Goal: Task Accomplishment & Management: Use online tool/utility

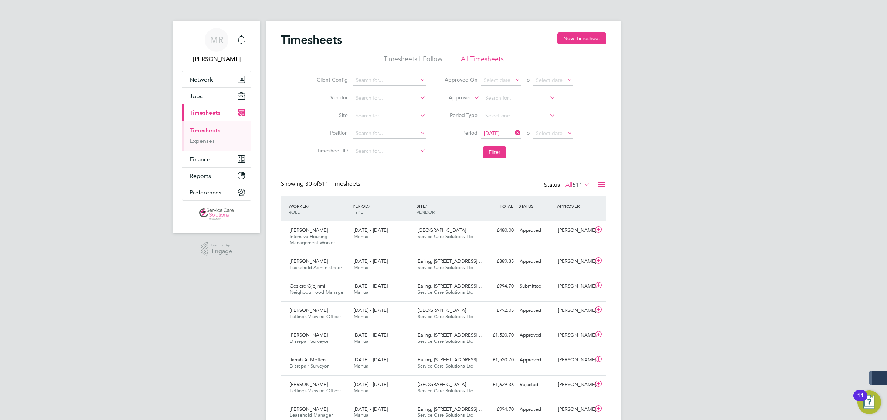
click at [459, 98] on label "Approver" at bounding box center [454, 97] width 33 height 7
click at [455, 99] on label "Approver" at bounding box center [454, 97] width 33 height 7
click at [463, 97] on label "Approver" at bounding box center [454, 97] width 33 height 7
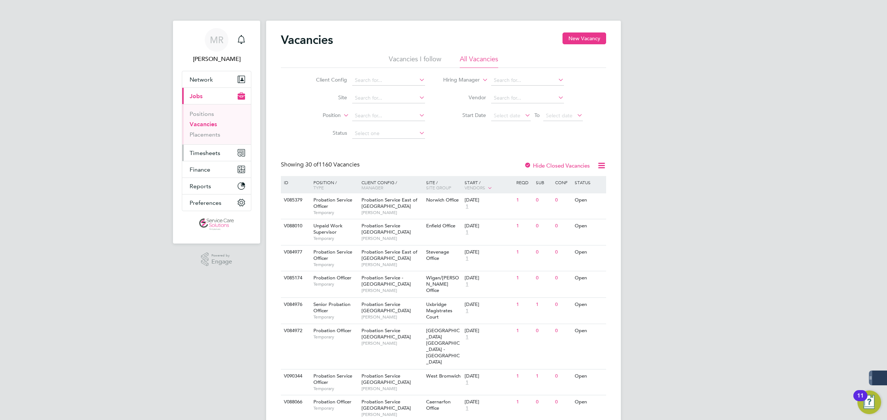
click at [208, 154] on span "Timesheets" at bounding box center [205, 153] width 31 height 7
click at [209, 152] on span "Timesheets" at bounding box center [205, 153] width 31 height 7
click at [199, 129] on link "Timesheets" at bounding box center [205, 130] width 31 height 7
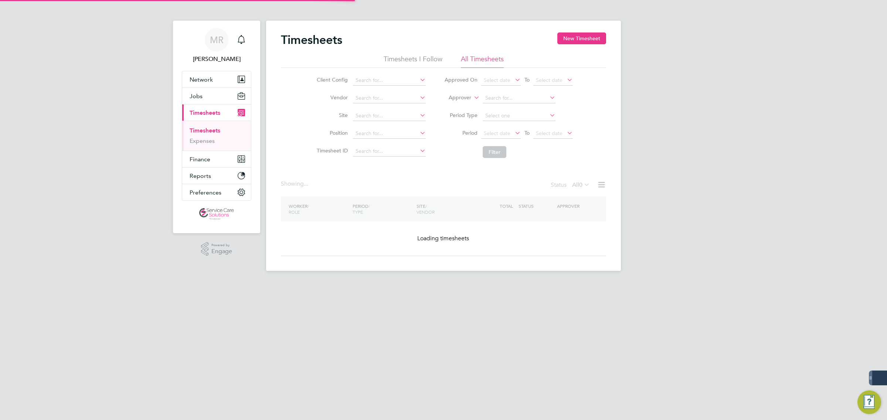
click at [457, 93] on li "Approver" at bounding box center [508, 98] width 147 height 18
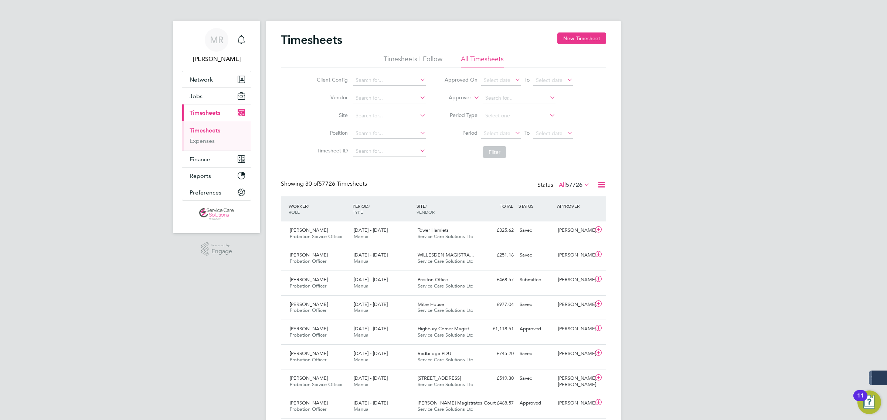
click at [458, 96] on label "Approver" at bounding box center [454, 97] width 33 height 7
click at [441, 104] on li "Worker" at bounding box center [452, 107] width 37 height 10
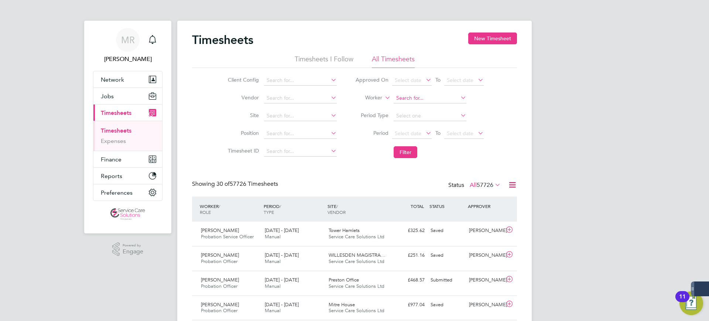
click at [428, 102] on input at bounding box center [430, 98] width 73 height 10
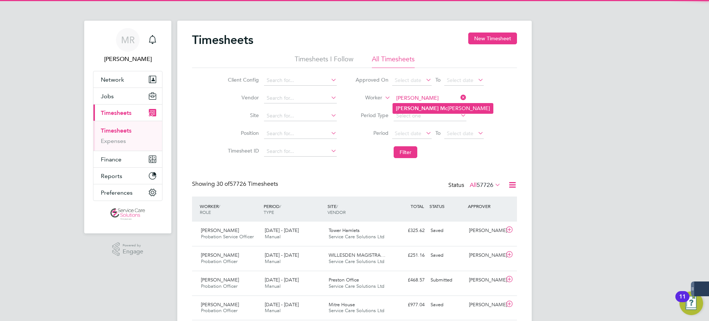
click at [430, 108] on li "[PERSON_NAME]" at bounding box center [443, 108] width 100 height 10
type input "[PERSON_NAME]"
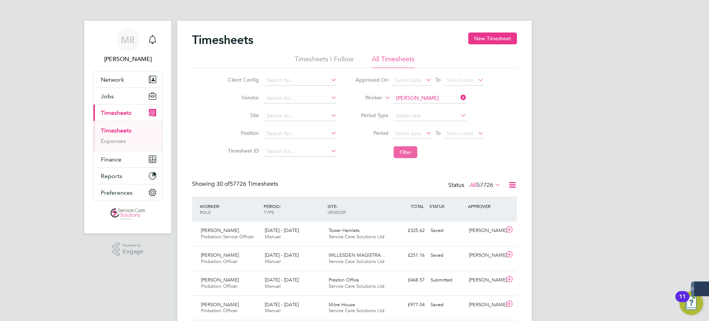
click at [407, 152] on button "Filter" at bounding box center [406, 152] width 24 height 12
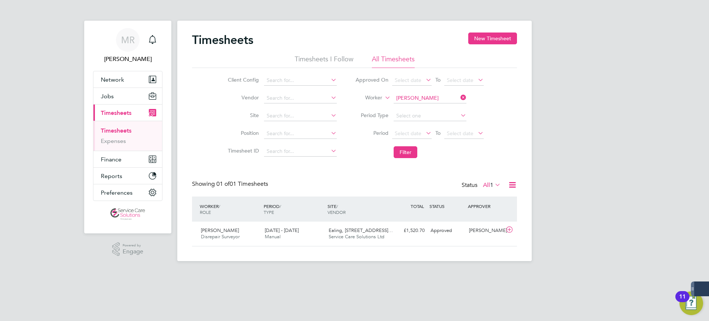
drag, startPoint x: 633, startPoint y: 275, endPoint x: 540, endPoint y: 230, distance: 103.8
click at [633, 273] on html "[PERSON_NAME] Notifications Applications: Network Team Members Businesses Sites…" at bounding box center [354, 136] width 709 height 273
click at [115, 97] on button "Jobs" at bounding box center [127, 96] width 69 height 16
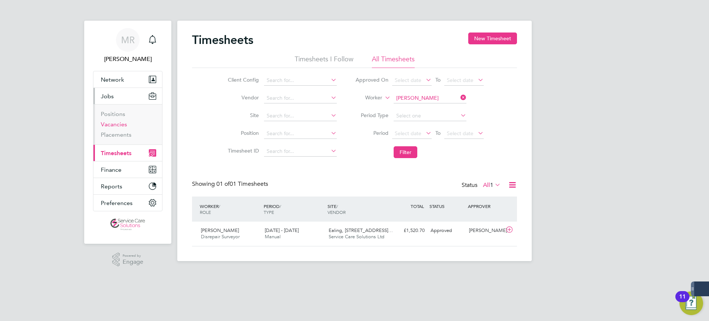
drag, startPoint x: 116, startPoint y: 124, endPoint x: 148, endPoint y: 124, distance: 31.8
click at [116, 124] on link "Vacancies" at bounding box center [114, 124] width 26 height 7
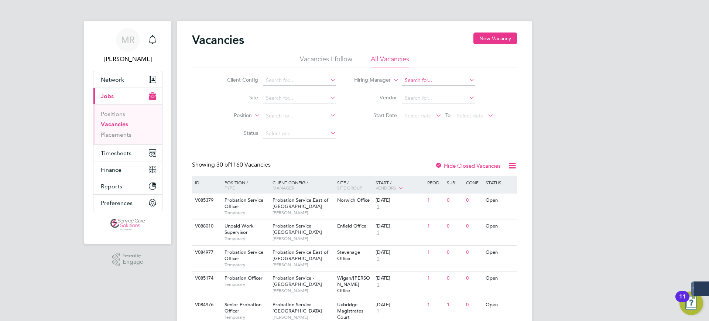
click at [423, 79] on input at bounding box center [438, 80] width 73 height 10
click at [436, 94] on li "[PERSON_NAME]" at bounding box center [453, 90] width 102 height 10
type input "[PERSON_NAME]"
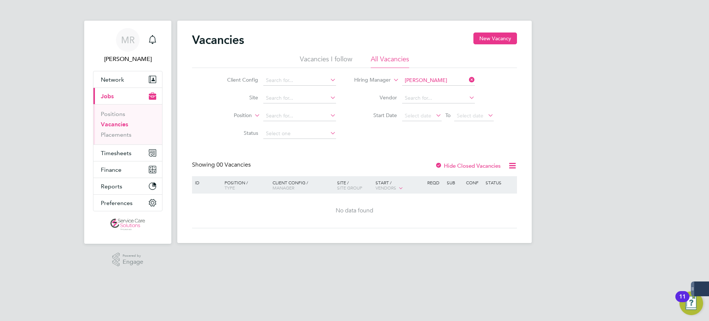
click at [441, 163] on div at bounding box center [438, 166] width 7 height 7
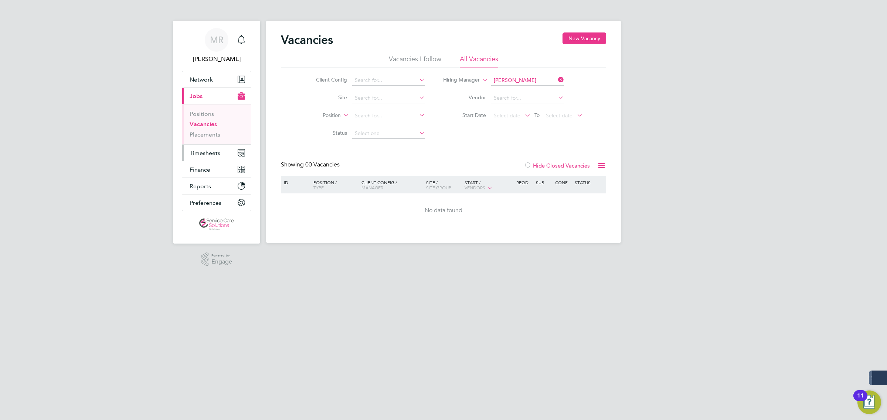
click at [195, 151] on span "Timesheets" at bounding box center [205, 153] width 31 height 7
click at [208, 157] on button "Timesheets" at bounding box center [216, 153] width 69 height 16
click at [192, 132] on link "Timesheets" at bounding box center [205, 130] width 31 height 7
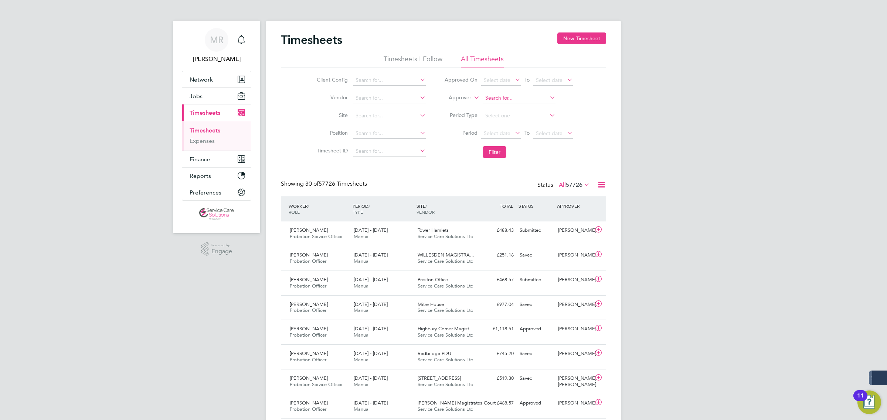
scroll to position [18, 64]
click at [359, 77] on input at bounding box center [389, 80] width 73 height 10
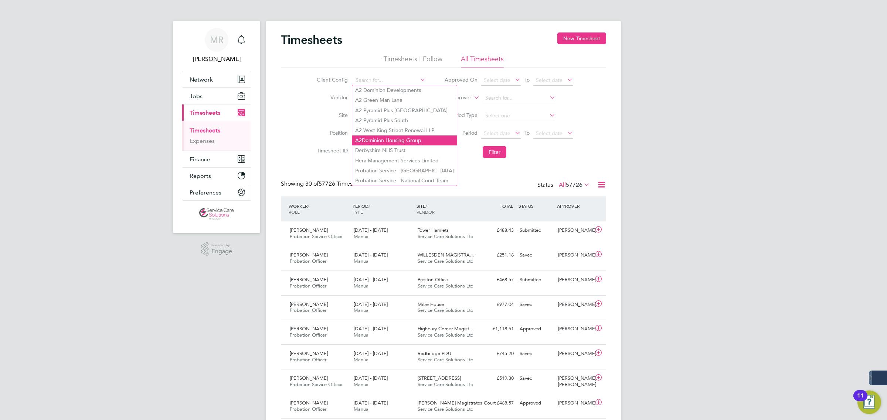
click at [411, 140] on li "A2Dominion Housing Group" at bounding box center [404, 141] width 105 height 10
type input "A2Dominion Housing Group"
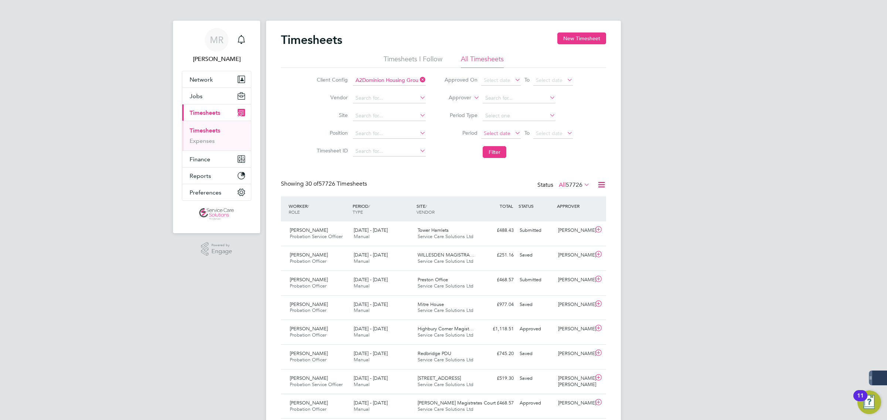
click at [496, 130] on span "Select date" at bounding box center [497, 133] width 27 height 7
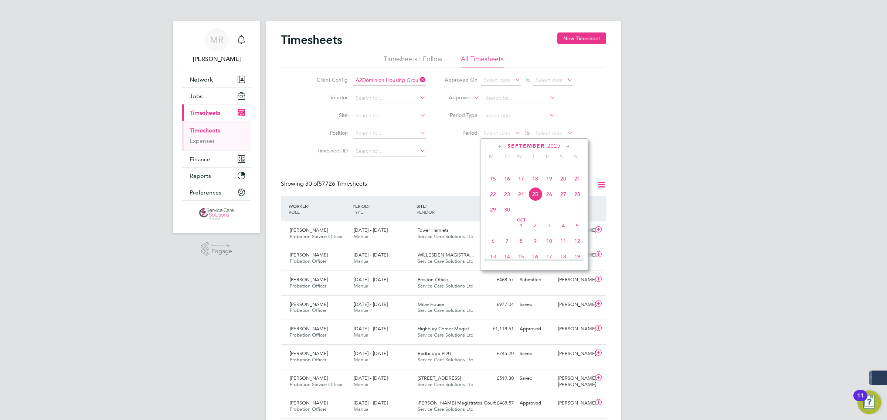
click at [499, 144] on icon at bounding box center [499, 147] width 7 height 8
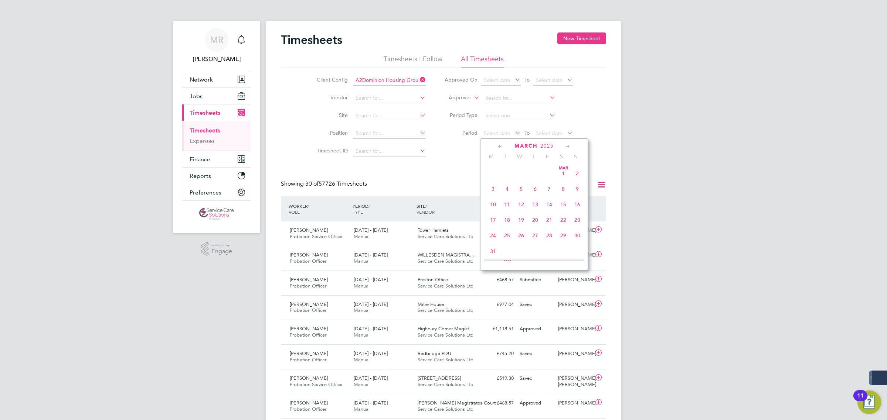
click at [576, 238] on span "30" at bounding box center [577, 236] width 14 height 14
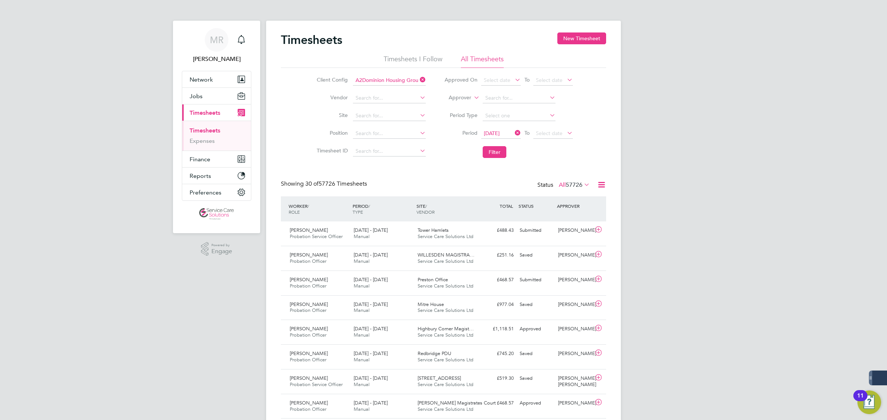
click at [513, 132] on icon at bounding box center [513, 133] width 0 height 10
click at [494, 130] on span "Select date" at bounding box center [497, 133] width 27 height 7
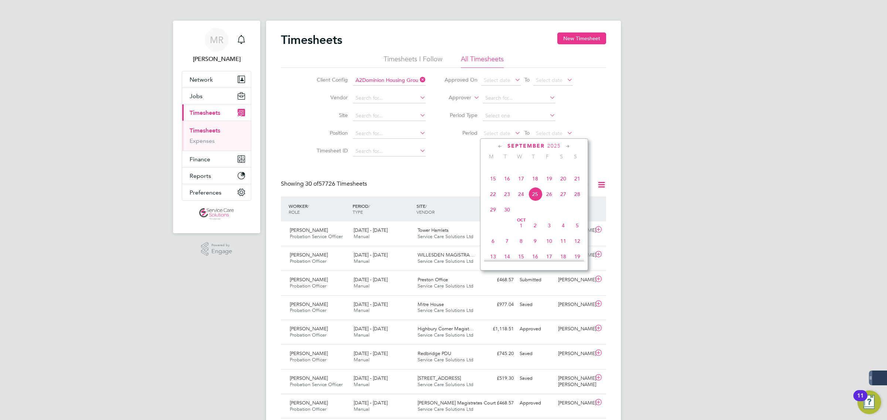
click at [503, 144] on div "[DATE]" at bounding box center [534, 146] width 100 height 7
click at [497, 144] on icon at bounding box center [499, 147] width 7 height 8
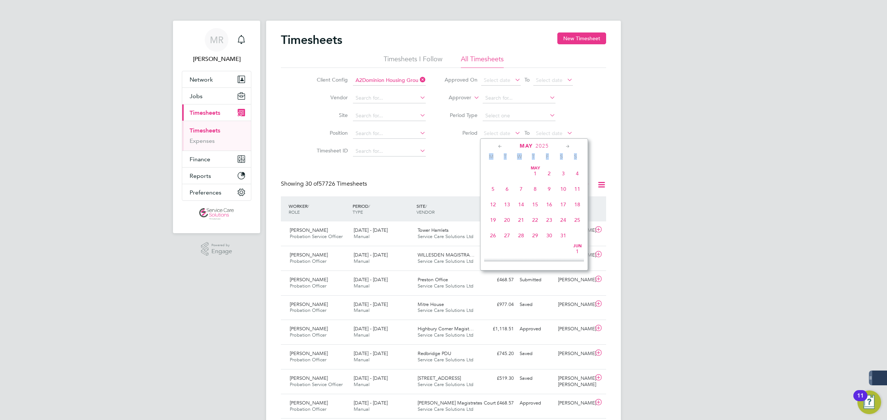
click at [497, 144] on icon at bounding box center [499, 147] width 7 height 8
click at [492, 255] on span "31" at bounding box center [493, 252] width 14 height 14
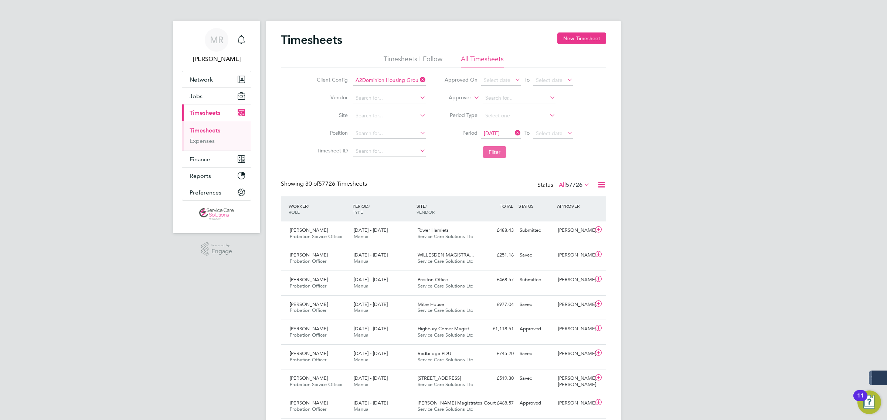
click at [500, 152] on button "Filter" at bounding box center [494, 152] width 24 height 12
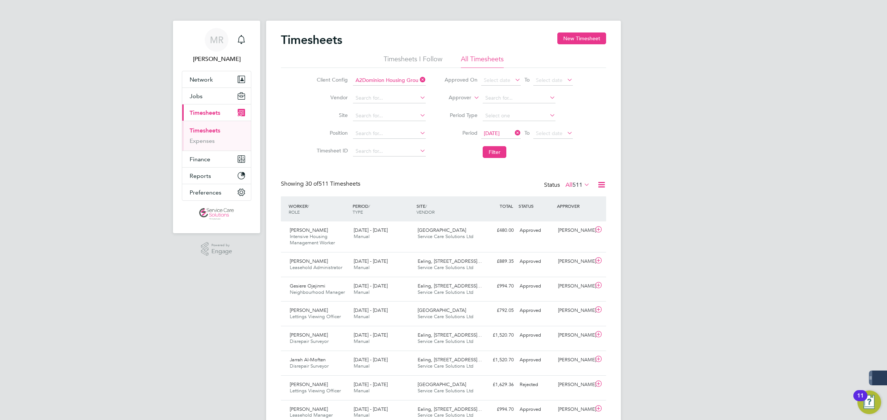
click at [599, 185] on icon at bounding box center [601, 184] width 9 height 9
click at [566, 218] on li "Download Timesheets Report" at bounding box center [555, 217] width 98 height 10
